Goal: Information Seeking & Learning: Check status

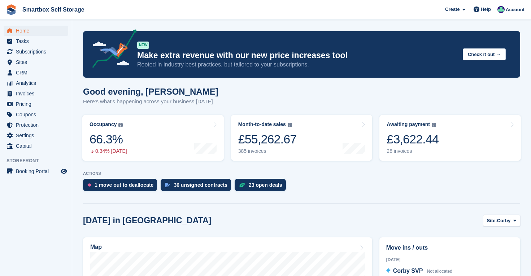
click at [28, 30] on span "Home" at bounding box center [37, 31] width 43 height 10
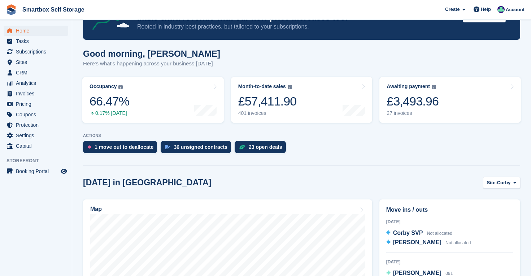
scroll to position [37, 0]
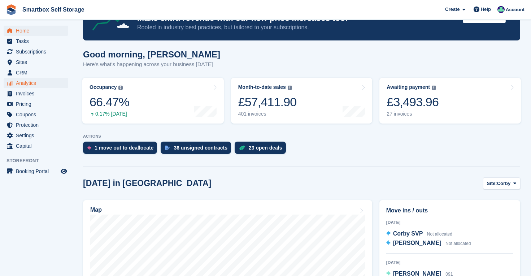
click at [27, 82] on span "Analytics" at bounding box center [37, 83] width 43 height 10
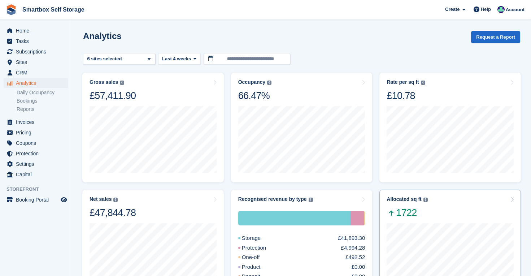
click at [460, 212] on div "Allocated sq ft The total change in allocated area from the beginning to the en…" at bounding box center [450, 207] width 127 height 23
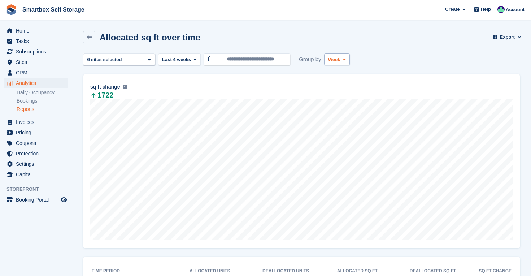
click at [347, 56] on span at bounding box center [345, 59] width 6 height 6
click at [344, 103] on link "Month" at bounding box center [358, 102] width 63 height 13
click at [202, 59] on div "**********" at bounding box center [301, 59] width 437 height 12
click at [196, 58] on icon at bounding box center [195, 59] width 3 height 5
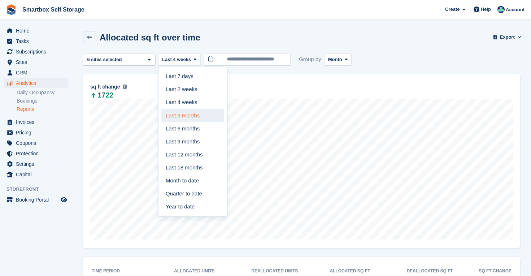
click at [197, 116] on link "Last 3 months" at bounding box center [192, 115] width 63 height 13
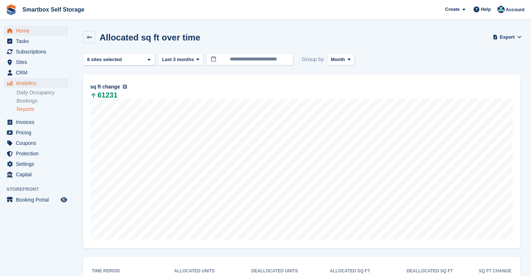
click at [23, 29] on span "Home" at bounding box center [37, 31] width 43 height 10
